Goal: Task Accomplishment & Management: Manage account settings

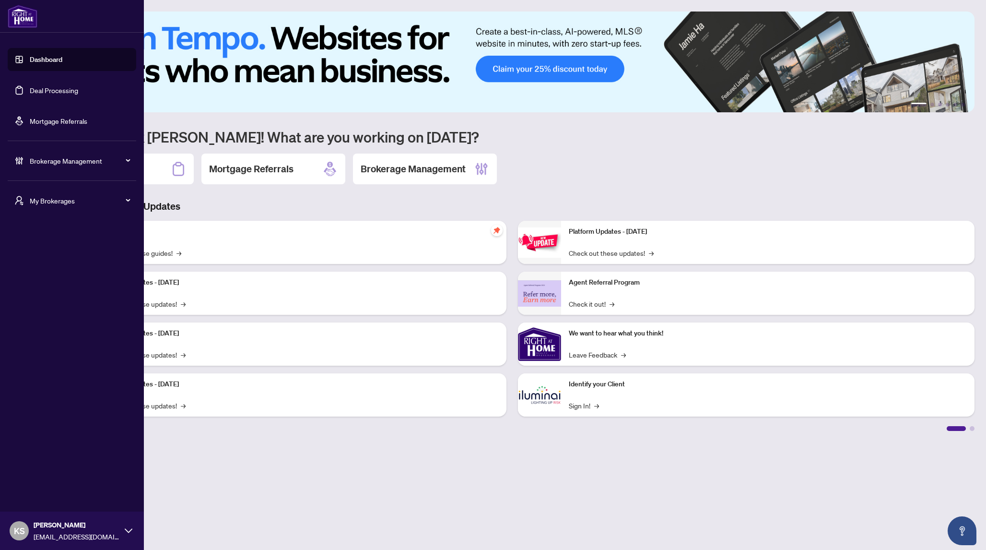
click at [67, 87] on link "Deal Processing" at bounding box center [54, 90] width 48 height 9
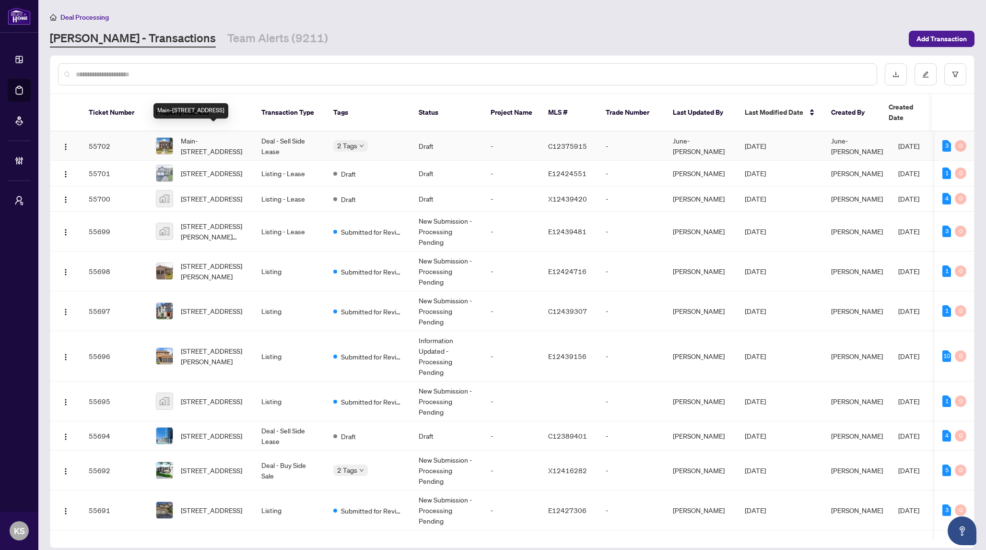
click at [193, 135] on span "Main-31 Oriole Pkwy, Toronto, Ontario M4V 2C9, Canada" at bounding box center [213, 145] width 65 height 21
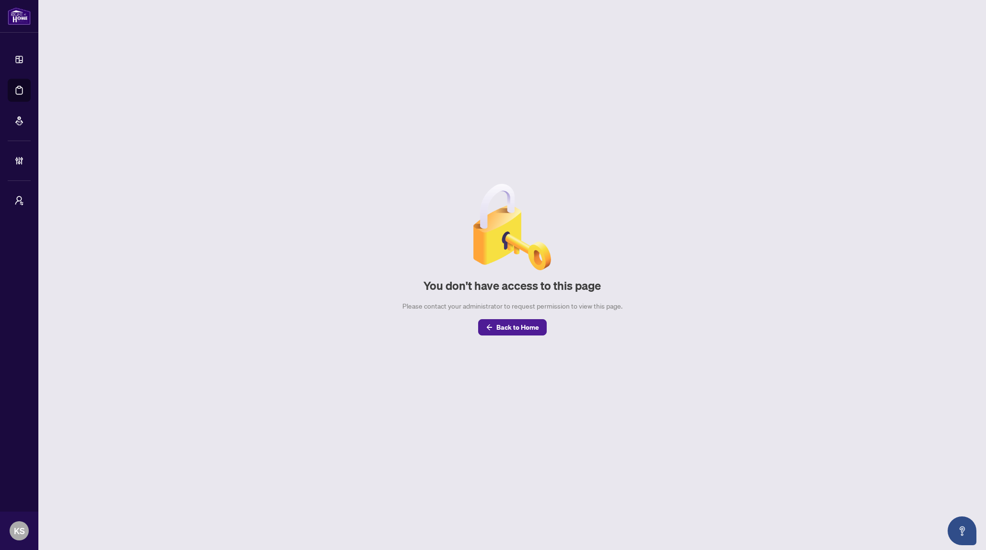
click at [312, 233] on div "You don't have access to this page Please contact your administrator to request…" at bounding box center [512, 259] width 925 height 163
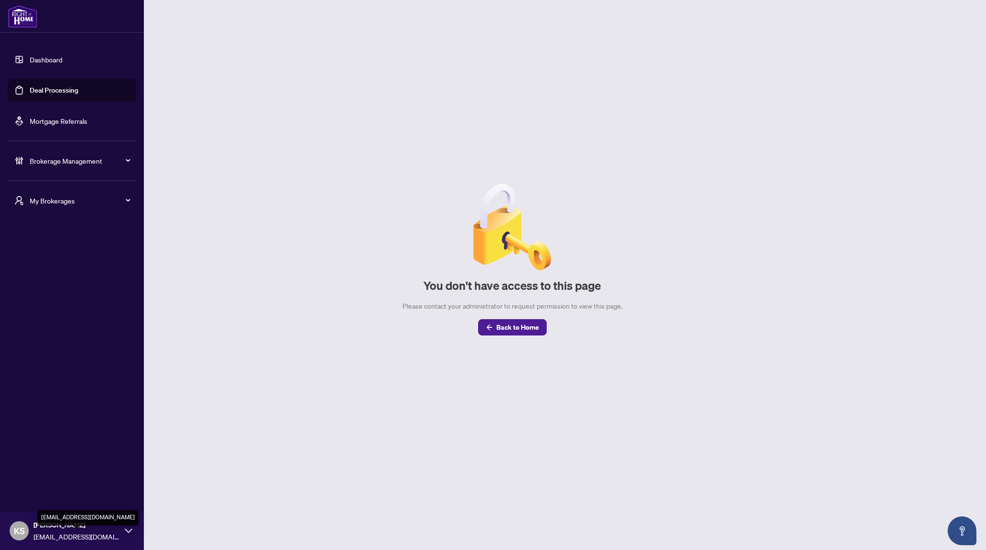
click at [84, 537] on span "[EMAIL_ADDRESS][DOMAIN_NAME]" at bounding box center [77, 536] width 86 height 11
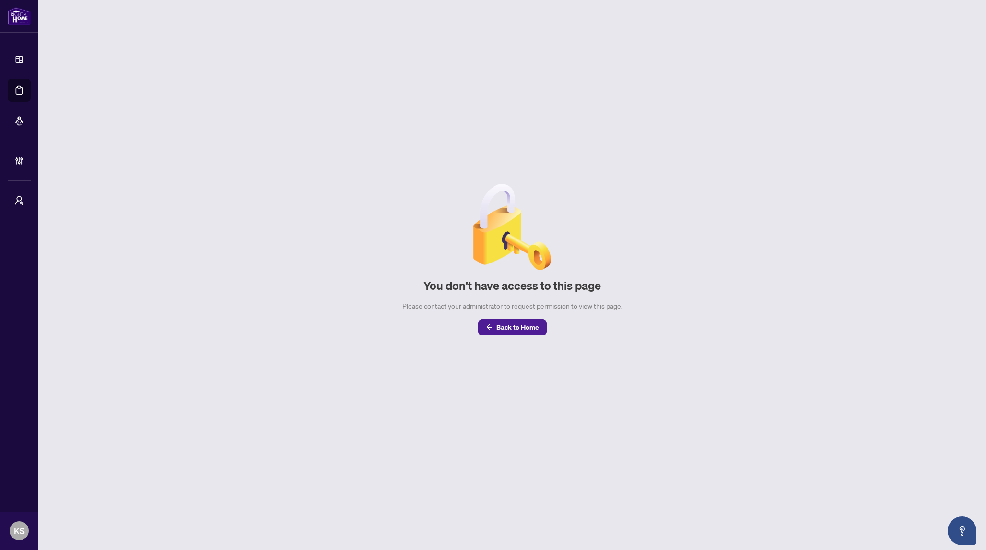
click at [354, 330] on div "You don't have access to this page Please contact your administrator to request…" at bounding box center [512, 259] width 925 height 163
click at [542, 323] on button "Back to Home" at bounding box center [512, 327] width 69 height 16
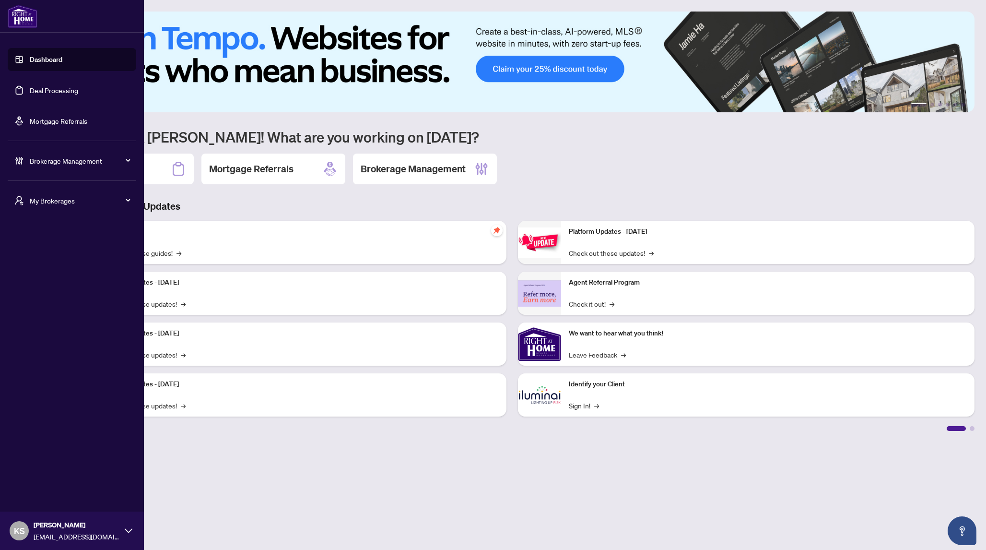
click at [30, 93] on link "Deal Processing" at bounding box center [54, 90] width 48 height 9
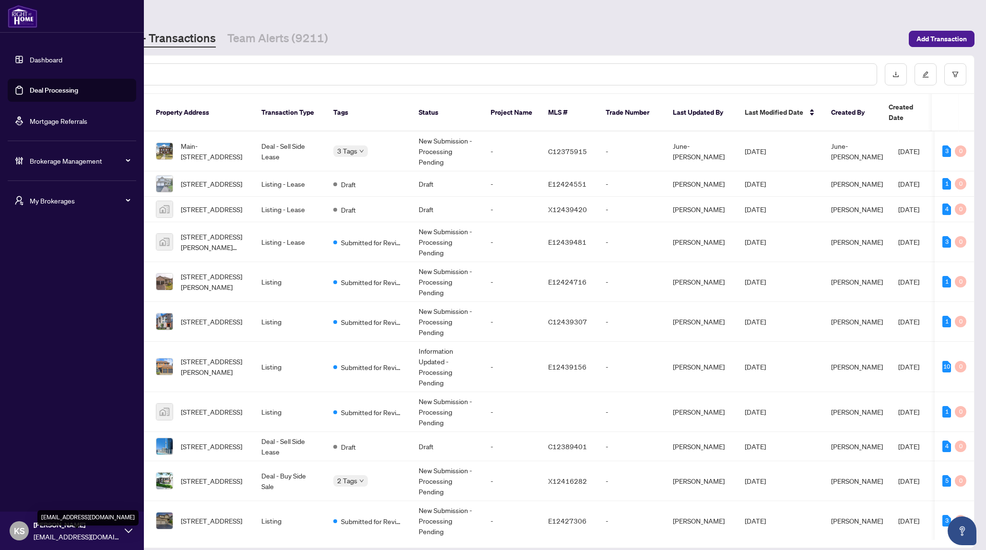
click at [76, 533] on span "[EMAIL_ADDRESS][DOMAIN_NAME]" at bounding box center [77, 536] width 86 height 11
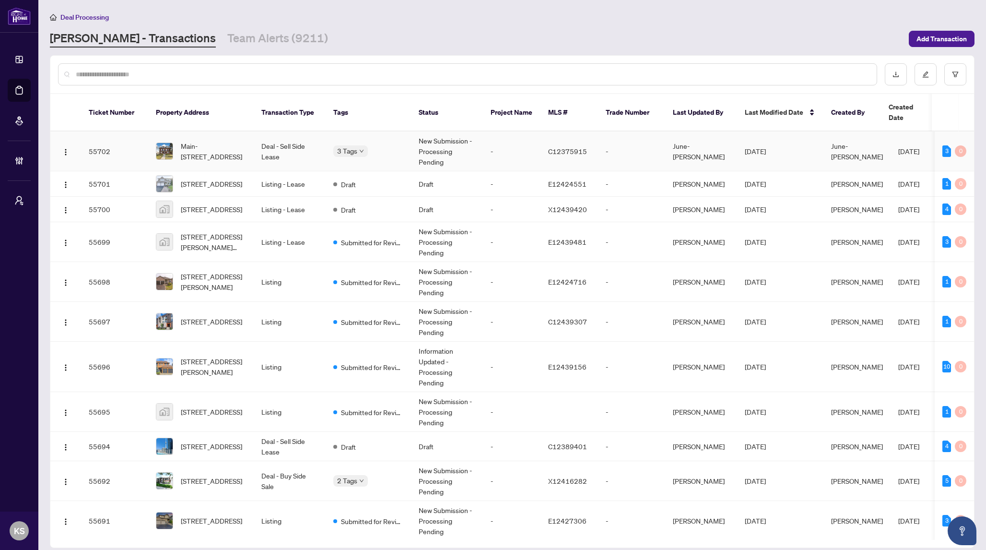
click at [252, 147] on td "Main-[STREET_ADDRESS]" at bounding box center [201, 151] width 106 height 40
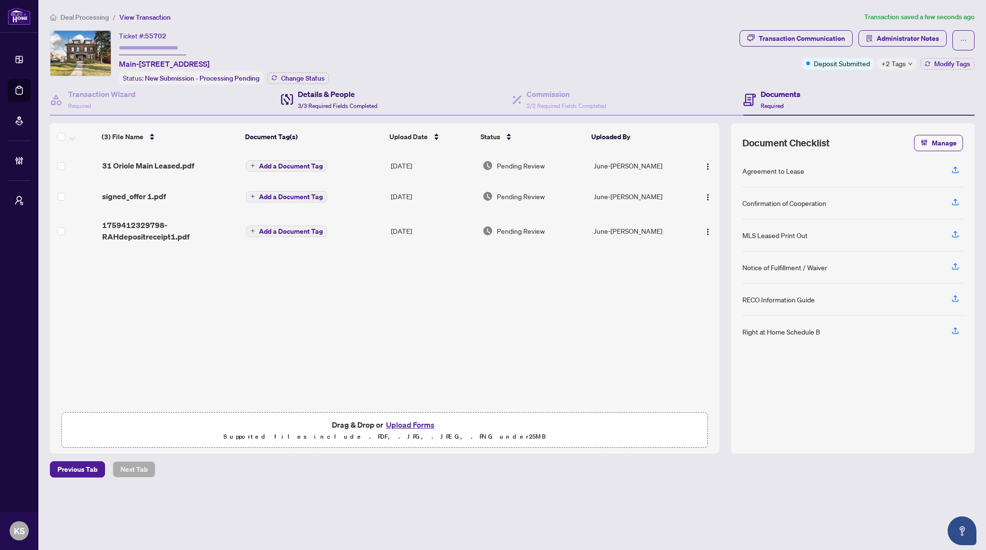
click at [354, 93] on h4 "Details & People" at bounding box center [338, 94] width 80 height 12
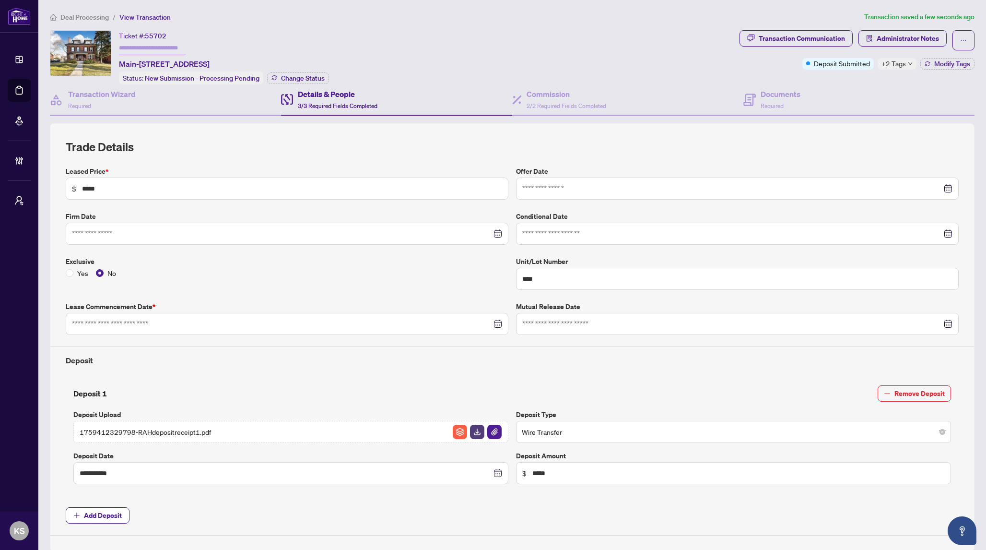
type input "**********"
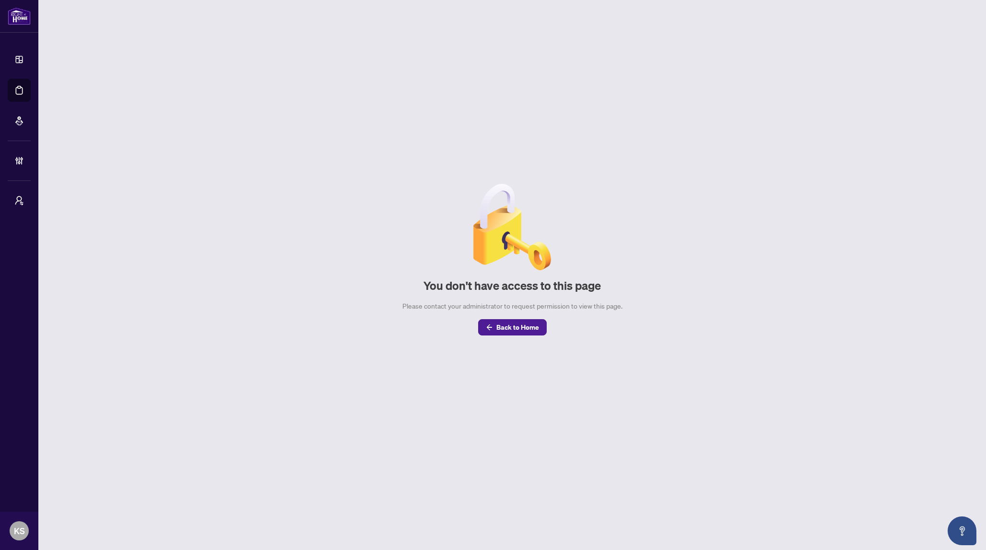
click at [256, 229] on div "You don't have access to this page Please contact your administrator to request…" at bounding box center [512, 259] width 925 height 163
click at [231, 131] on div "You don't have access to this page Please contact your administrator to request…" at bounding box center [512, 260] width 925 height 496
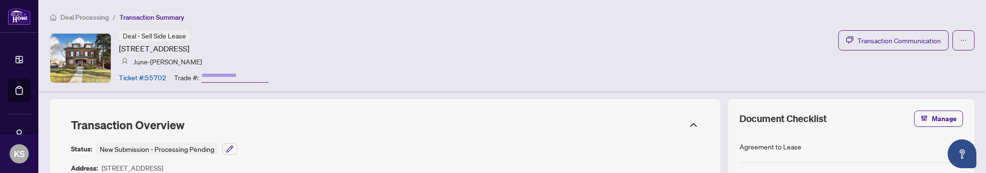
click at [383, 43] on div "Deal - Sell Side Lease 31 Oriole Pkwy, Toronto, Ontario M4V 2C9, Canada June-Ah…" at bounding box center [512, 57] width 925 height 55
